Goal: Task Accomplishment & Management: Manage account settings

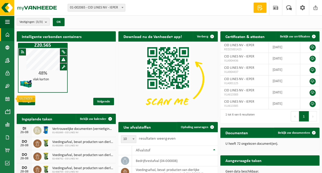
click at [5, 100] on span at bounding box center [7, 98] width 5 height 13
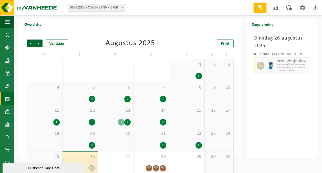
scroll to position [19, 0]
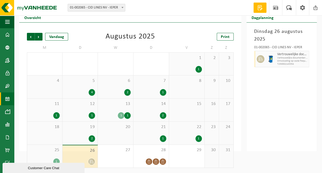
click at [279, 57] on span "Vertrouwelijke documenten (vernietiging - recyclage)" at bounding box center [293, 57] width 31 height 3
click at [260, 60] on icon at bounding box center [261, 59] width 5 height 5
click at [286, 60] on span "Omwisseling op vaste frequentie (incl. verwerking)" at bounding box center [293, 61] width 31 height 3
click at [307, 55] on span "Vertrouwelijke documenten (vernietiging - recyclage)" at bounding box center [293, 54] width 31 height 4
click at [257, 57] on span at bounding box center [261, 59] width 8 height 8
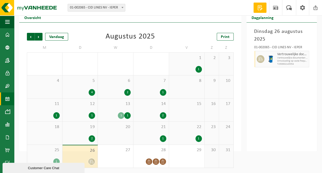
click at [264, 59] on div at bounding box center [260, 59] width 12 height 16
click at [161, 155] on div "28" at bounding box center [151, 156] width 35 height 23
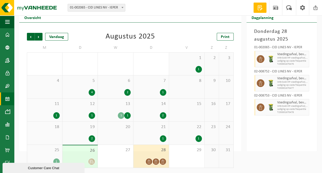
click at [83, 156] on div "26" at bounding box center [80, 156] width 35 height 22
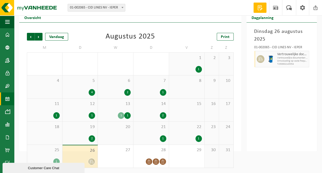
click at [161, 158] on div "28" at bounding box center [151, 156] width 35 height 23
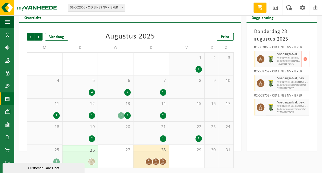
click at [307, 57] on span "button" at bounding box center [306, 59] width 4 height 10
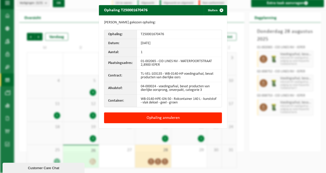
click at [166, 119] on button "Ophaling annuleren" at bounding box center [163, 117] width 118 height 11
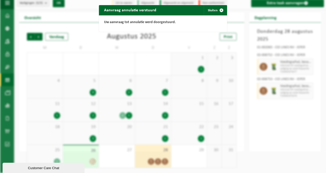
drag, startPoint x: 211, startPoint y: 10, endPoint x: 205, endPoint y: 18, distance: 10.5
click at [211, 10] on button "Sluiten" at bounding box center [215, 10] width 23 height 10
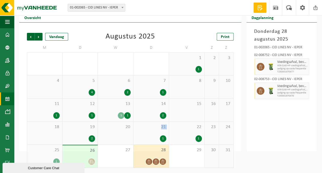
click at [146, 132] on div "21 1" at bounding box center [151, 133] width 35 height 23
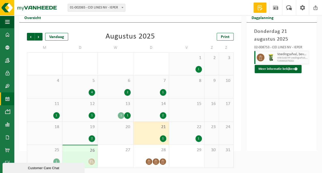
drag, startPoint x: 146, startPoint y: 132, endPoint x: 153, endPoint y: 158, distance: 26.1
click at [153, 158] on div "28" at bounding box center [151, 156] width 35 height 23
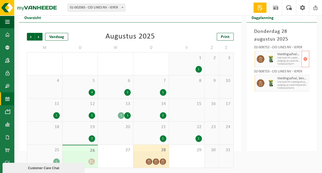
click at [308, 58] on button "button" at bounding box center [306, 59] width 8 height 16
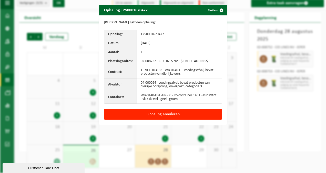
click at [172, 110] on button "Ophaling annuleren" at bounding box center [163, 114] width 118 height 11
